Goal: Register for event/course

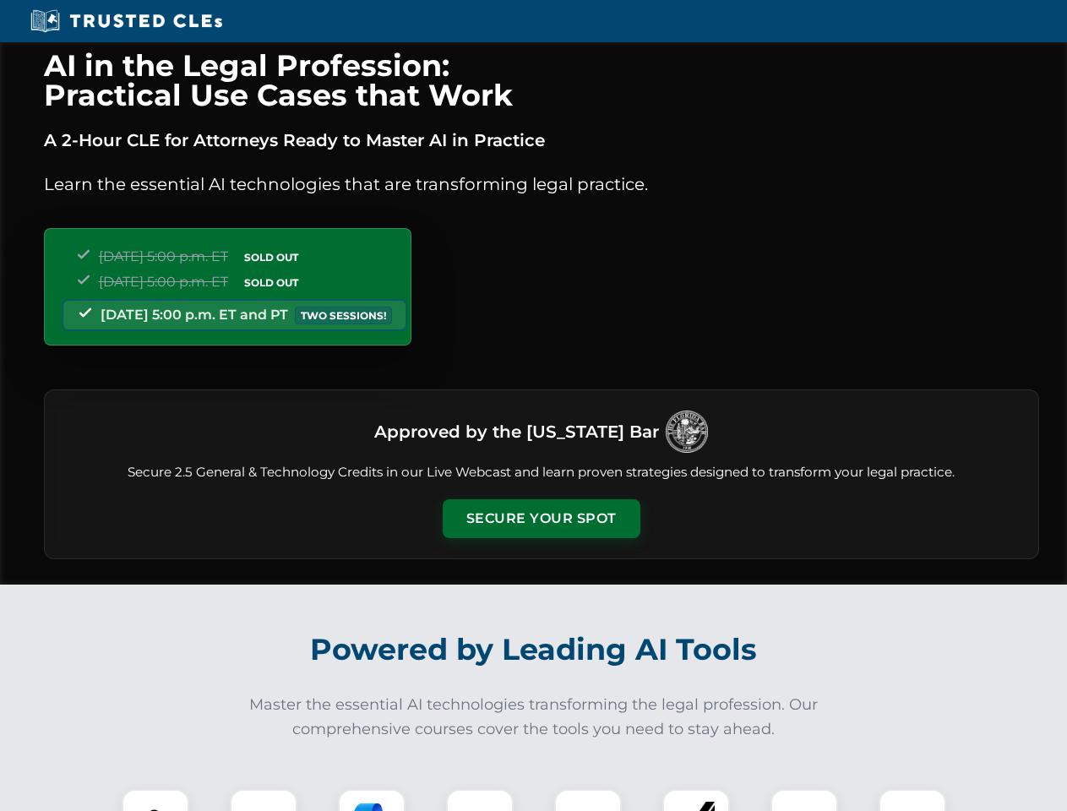
click at [541, 519] on button "Secure Your Spot" at bounding box center [542, 518] width 198 height 39
